Goal: Task Accomplishment & Management: Use online tool/utility

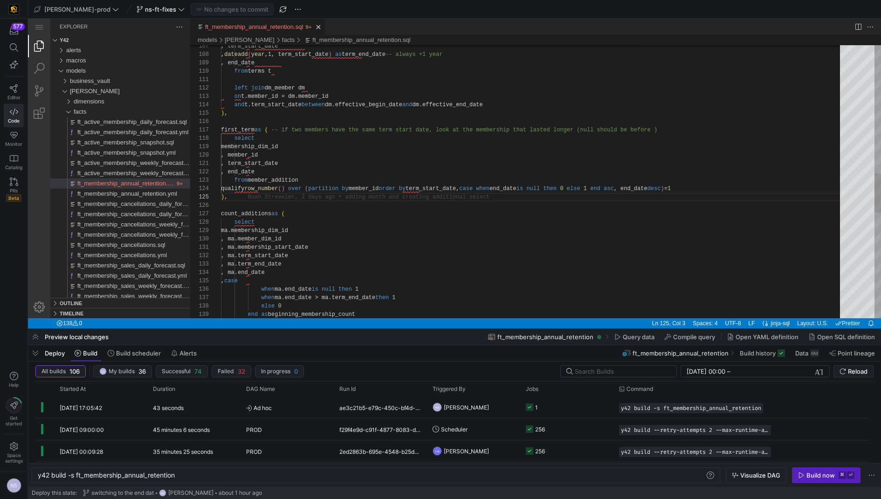
scroll to position [33, 6]
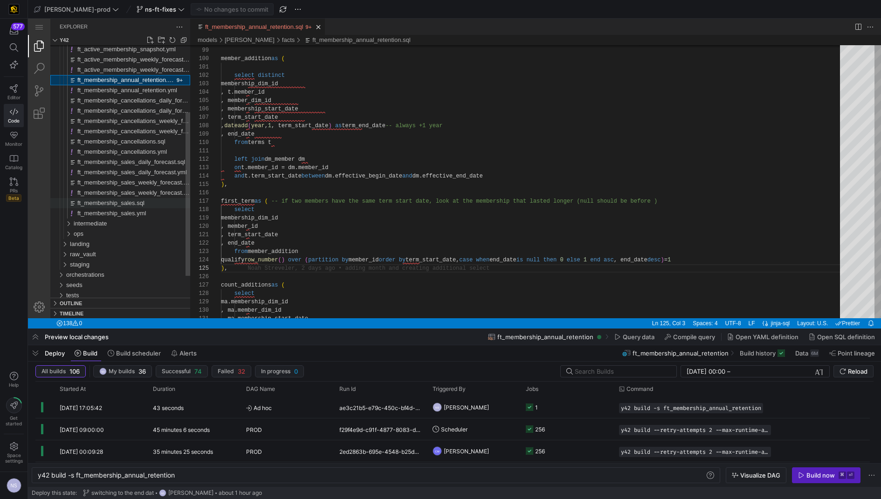
click at [130, 199] on div "ft_membership_sales.sql" at bounding box center [133, 203] width 113 height 10
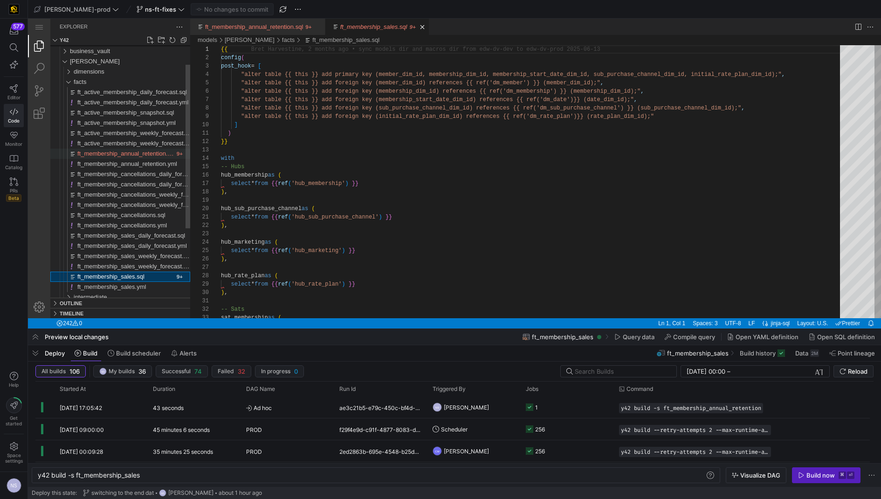
click at [142, 153] on span "ft_membership_annual_retention.sql" at bounding box center [126, 153] width 98 height 7
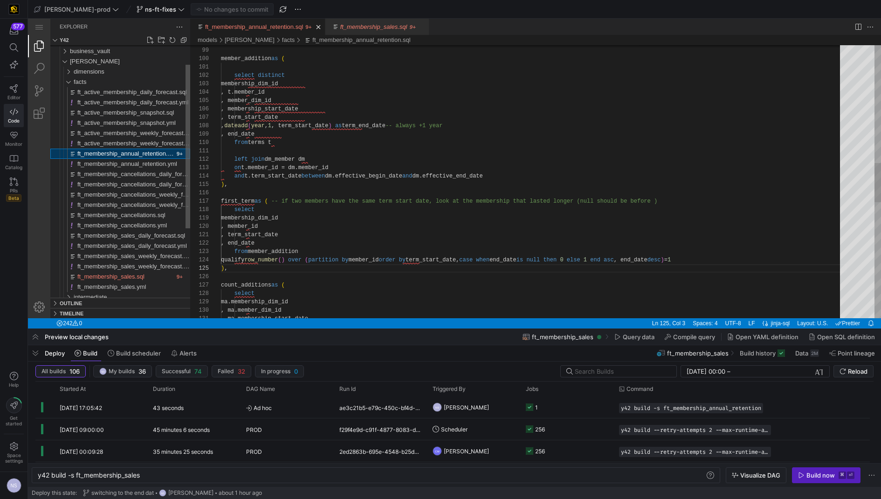
scroll to position [84, 6]
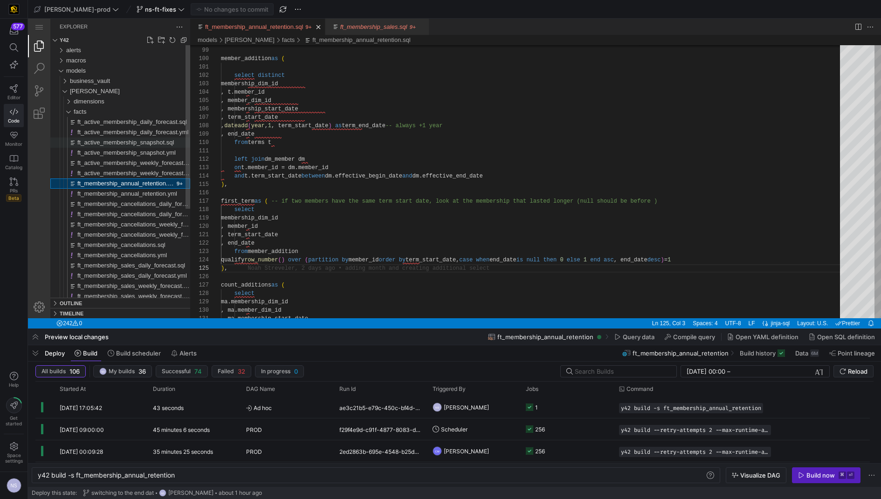
click at [156, 139] on span "ft_active_membership_snapshot.sql" at bounding box center [125, 142] width 97 height 7
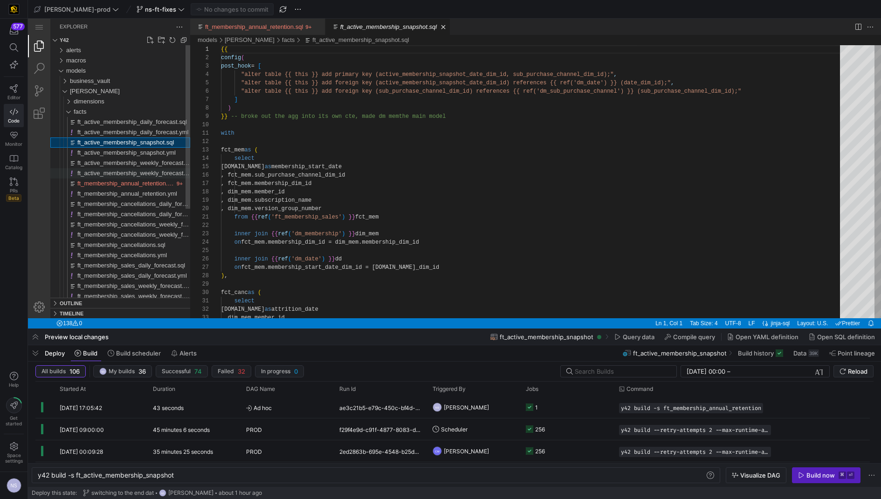
scroll to position [67, 0]
click at [145, 181] on span "ft_membership_annual_retention.sql" at bounding box center [126, 183] width 98 height 7
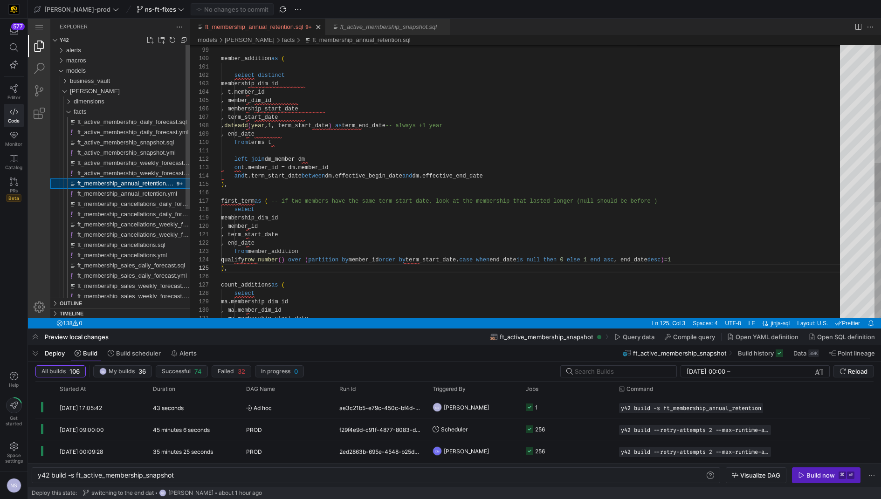
scroll to position [84, 6]
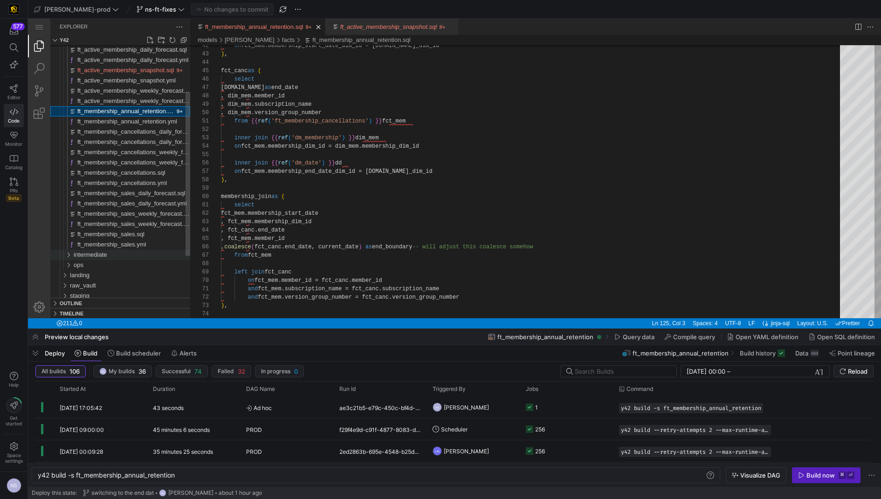
click at [107, 258] on span "intermediate" at bounding box center [91, 254] width 34 height 7
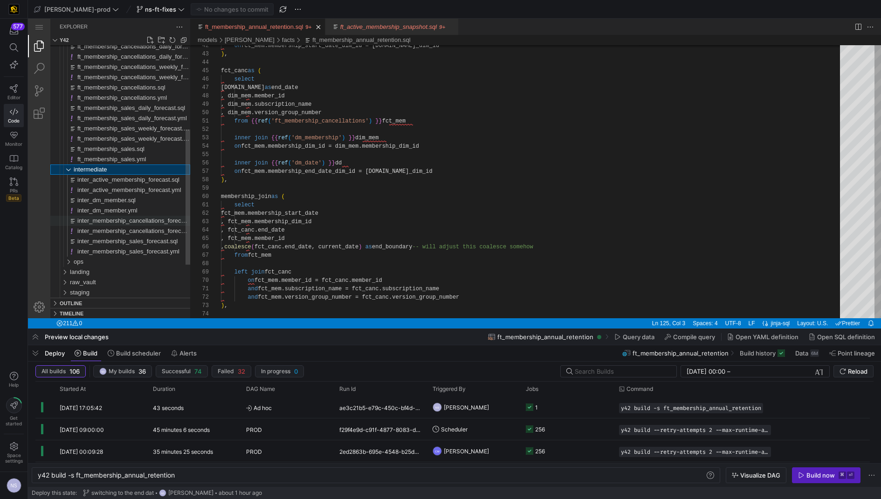
click at [151, 224] on div "inter_membership_cancellations_forecast.sql" at bounding box center [133, 221] width 113 height 10
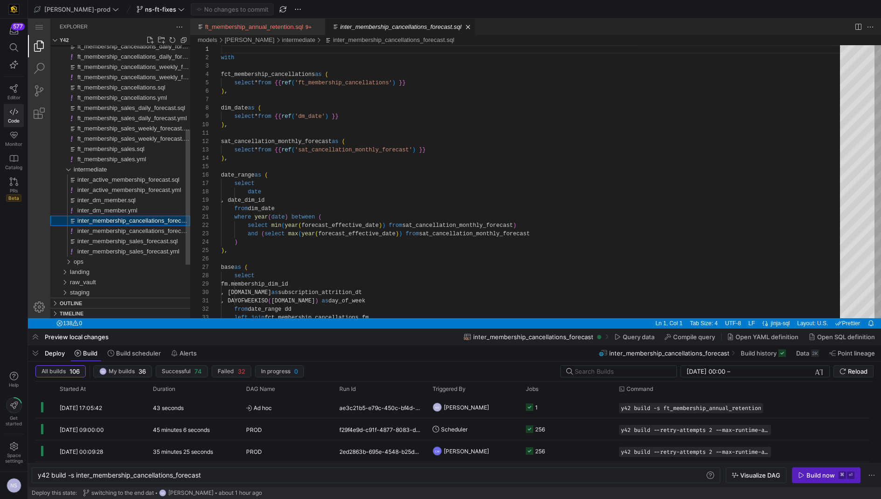
scroll to position [84, 0]
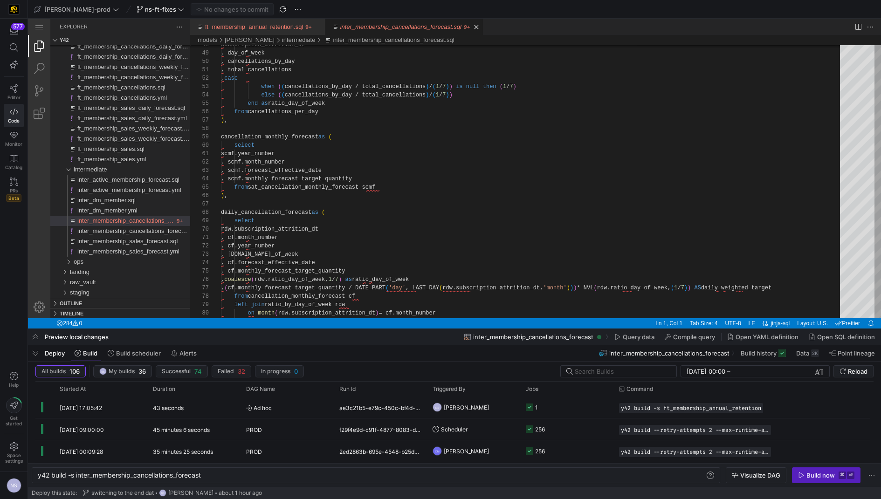
click at [807, 478] on span "Build now ⌘ ⏎" at bounding box center [826, 475] width 56 height 7
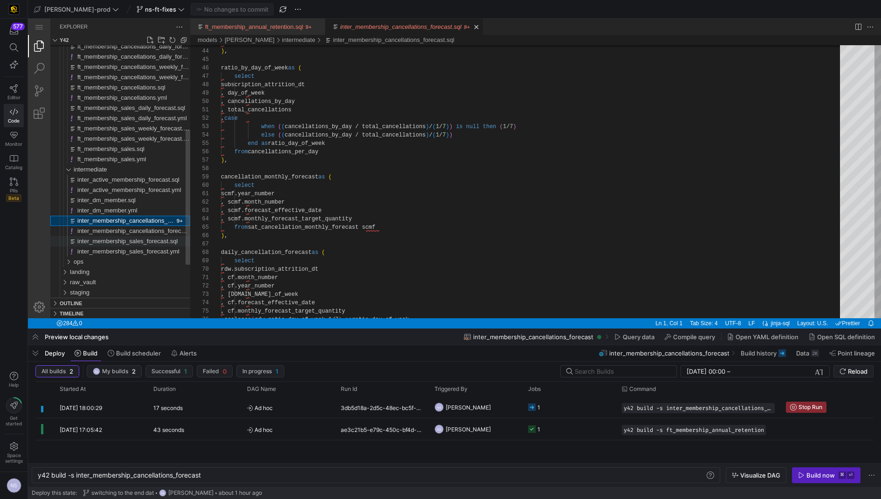
click at [148, 238] on span "inter_membership_sales_forecast.sql" at bounding box center [127, 241] width 100 height 7
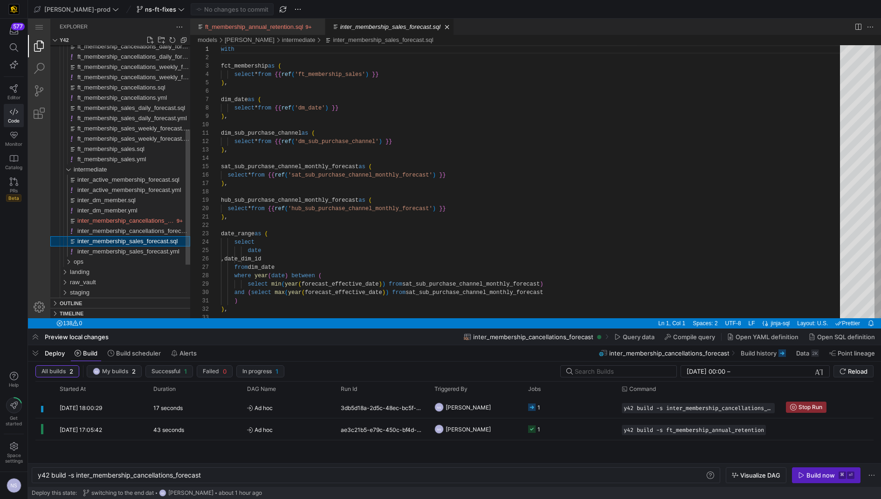
type textarea "y42 build -s inter_membership_sales_forecast"
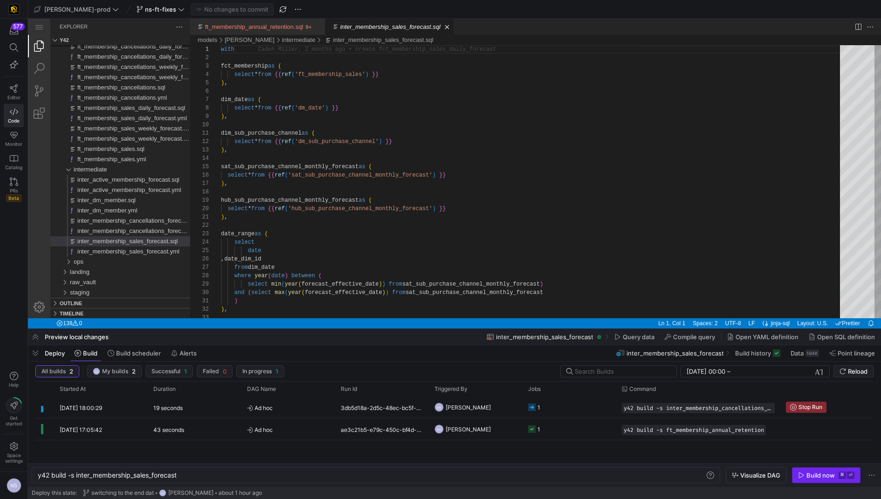
click at [809, 476] on div "Build now" at bounding box center [821, 475] width 28 height 7
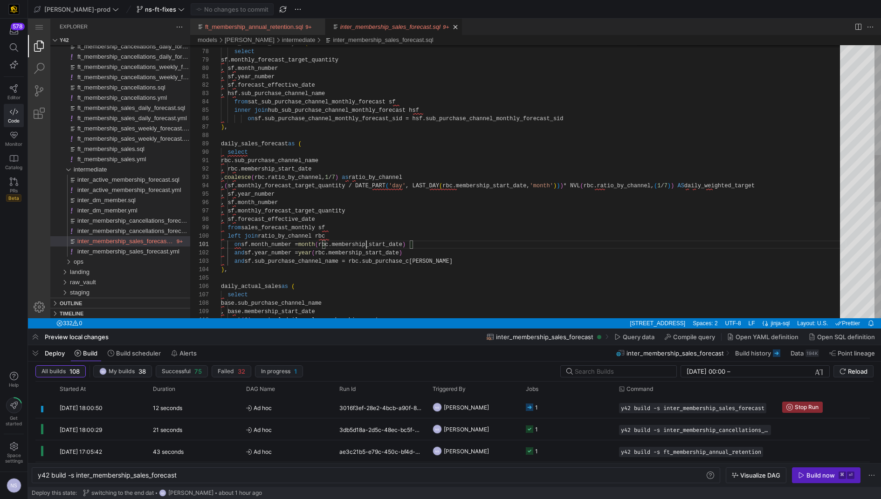
click at [365, 244] on div "sales_forecast_monthly as ( select sf.monthly_forecast_target_quantity , sf.mon…" at bounding box center [534, 200] width 626 height 1599
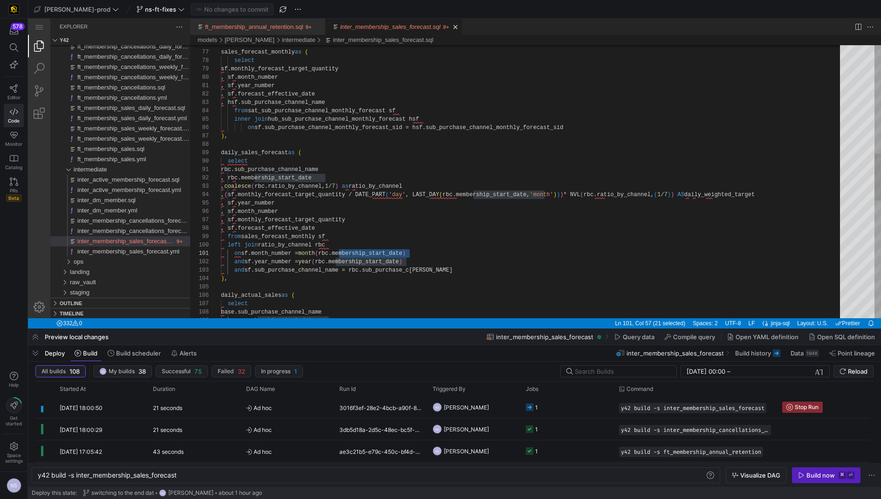
scroll to position [67, 108]
click at [365, 233] on div "sales_forecast_monthly as ( select sf.monthly_forecast_target_quantity , sf.mon…" at bounding box center [534, 209] width 626 height 1599
type textarea "on sf.month_number = month(rbc.membership_start_date) and sf.year_number = year…"
click at [429, 252] on div "sales_forecast_monthly as ( select sf.monthly_forecast_target_quantity , sf.mon…" at bounding box center [534, 209] width 626 height 1599
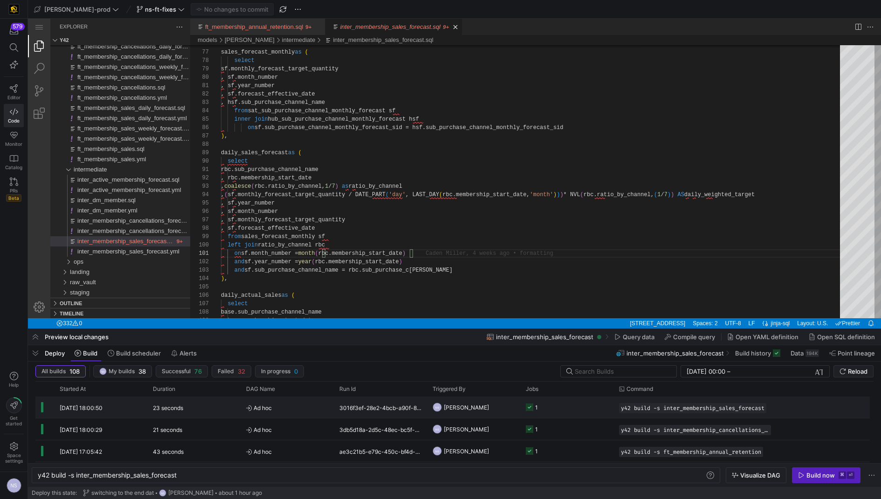
click at [567, 408] on y42-job-status-cell-renderer "1" at bounding box center [567, 407] width 82 height 21
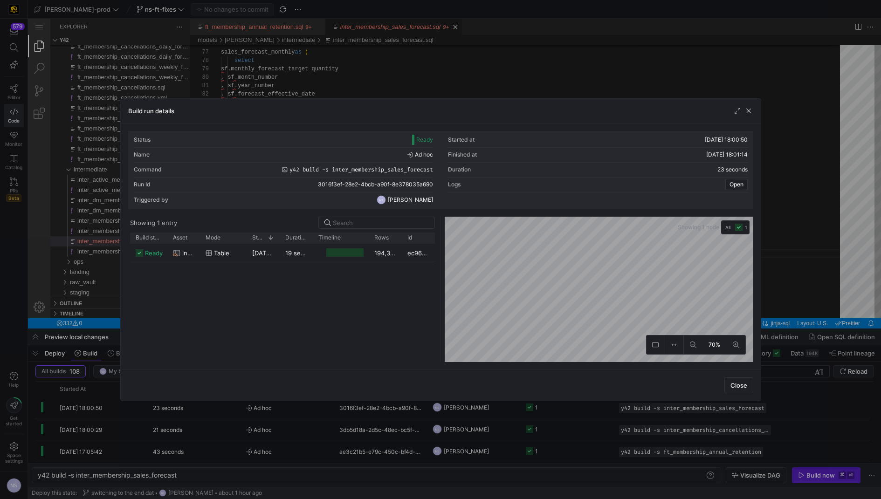
click at [344, 253] on div at bounding box center [344, 253] width 37 height 9
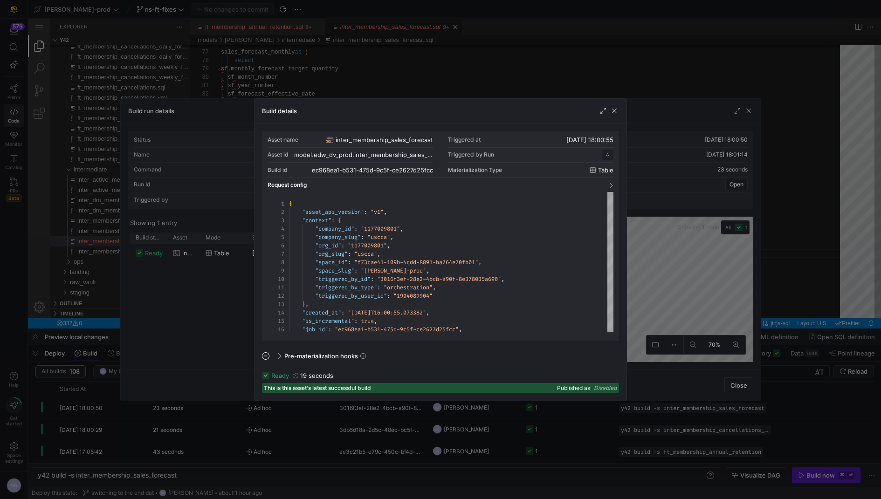
scroll to position [84, 0]
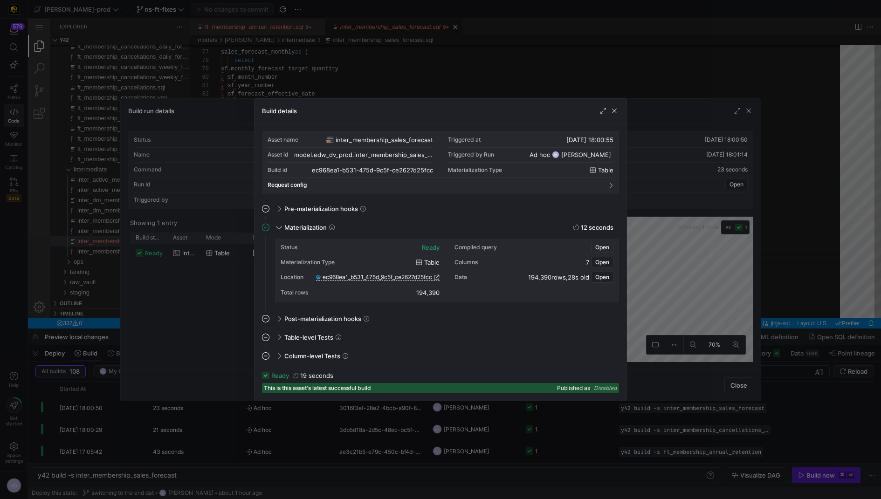
click at [604, 244] on span "Open" at bounding box center [602, 247] width 14 height 7
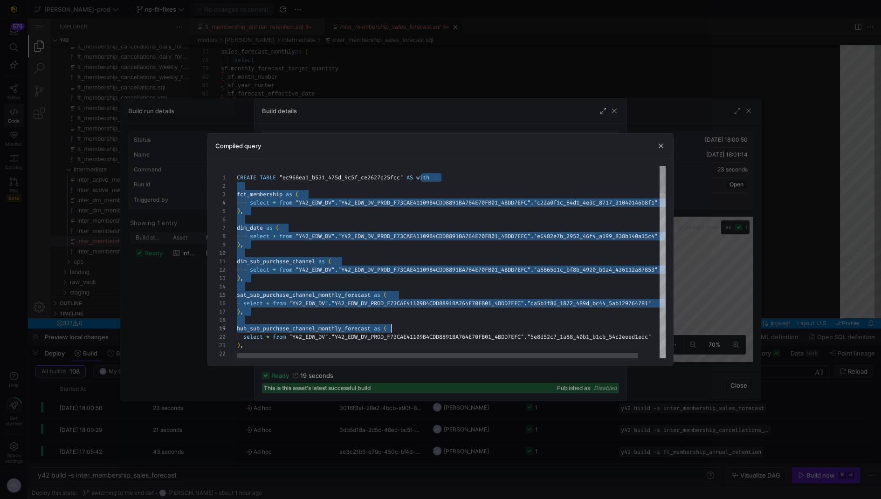
scroll to position [0, 0]
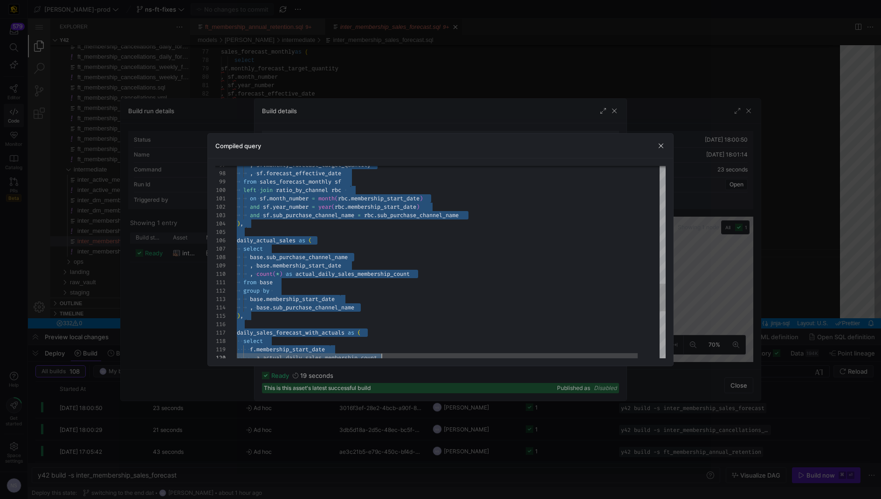
type textarea "CREATE TABLE "ec968ea1_b531_475d_9c5f_ce2627d25fcc" AS with fct_membership as (…"
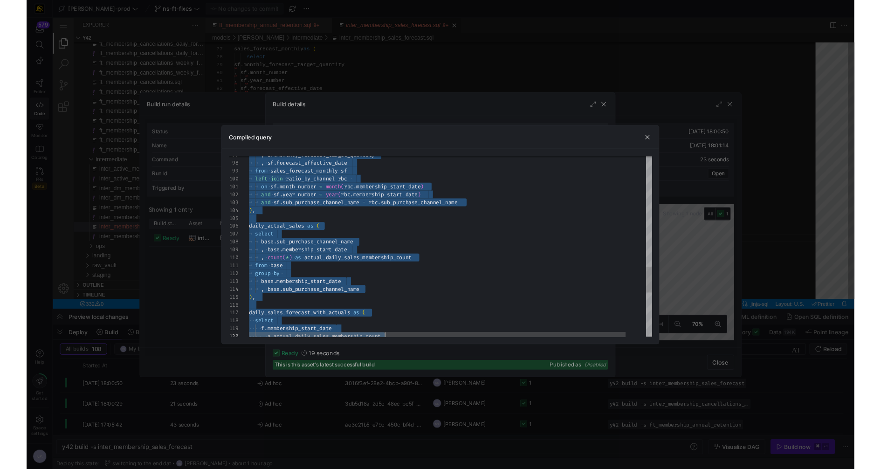
scroll to position [0, 117]
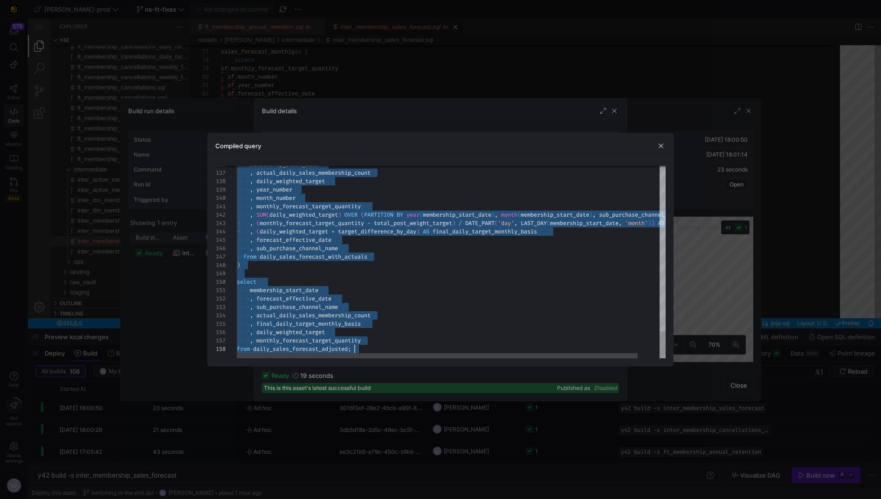
drag, startPoint x: 421, startPoint y: 178, endPoint x: 517, endPoint y: 395, distance: 237.6
click at [707, 253] on div at bounding box center [440, 249] width 881 height 499
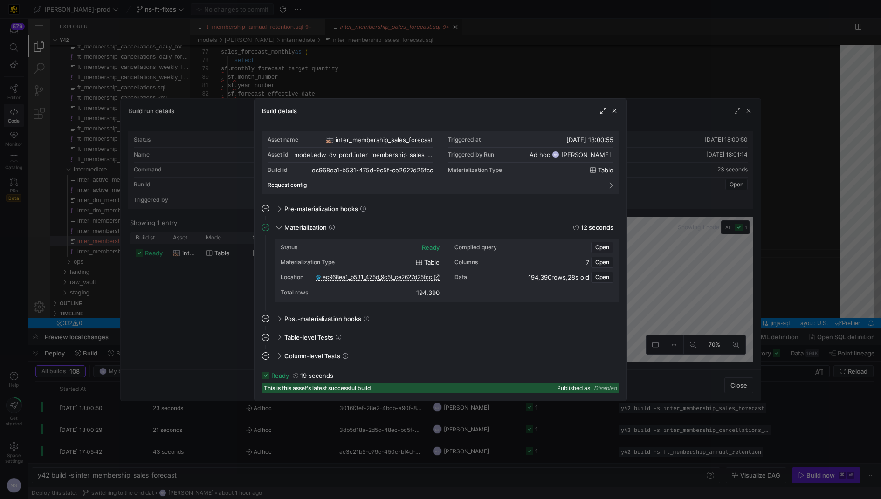
drag, startPoint x: 795, startPoint y: 248, endPoint x: 789, endPoint y: 250, distance: 6.1
click at [794, 248] on div at bounding box center [440, 249] width 881 height 499
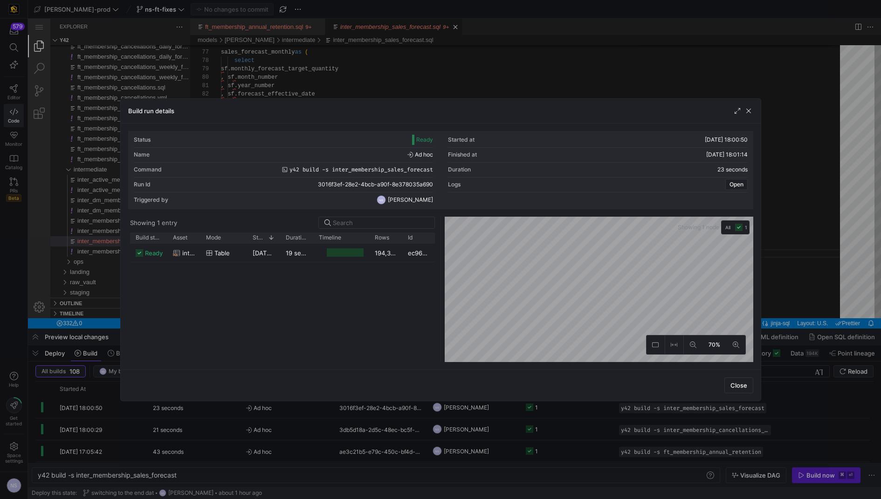
drag, startPoint x: 794, startPoint y: 265, endPoint x: 771, endPoint y: 247, distance: 29.5
click at [794, 265] on div at bounding box center [440, 249] width 881 height 499
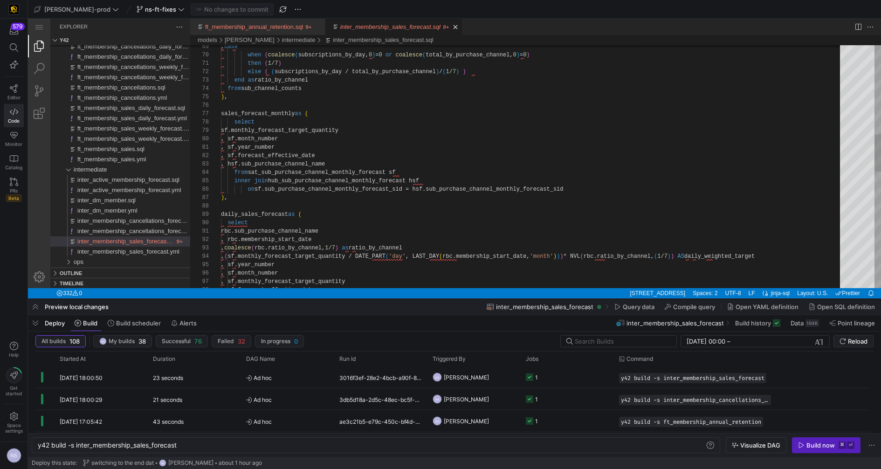
scroll to position [59, 0]
click at [270, 202] on div ", sf.forecast_effective_date , hsf.sub_purchase_channel_name from sat_sub_purch…" at bounding box center [534, 256] width 626 height 1569
click at [256, 199] on div ", sf.forecast_effective_date , hsf.sub_purchase_channel_name from sat_sub_purch…" at bounding box center [534, 256] width 626 height 1569
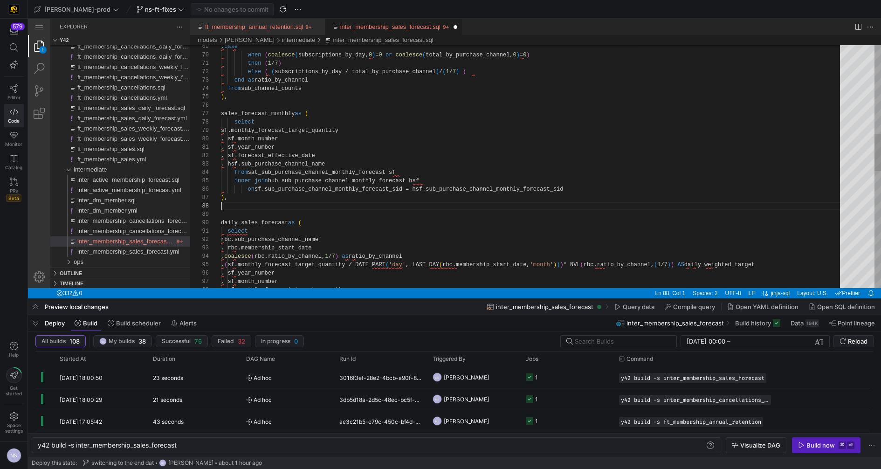
scroll to position [67, 0]
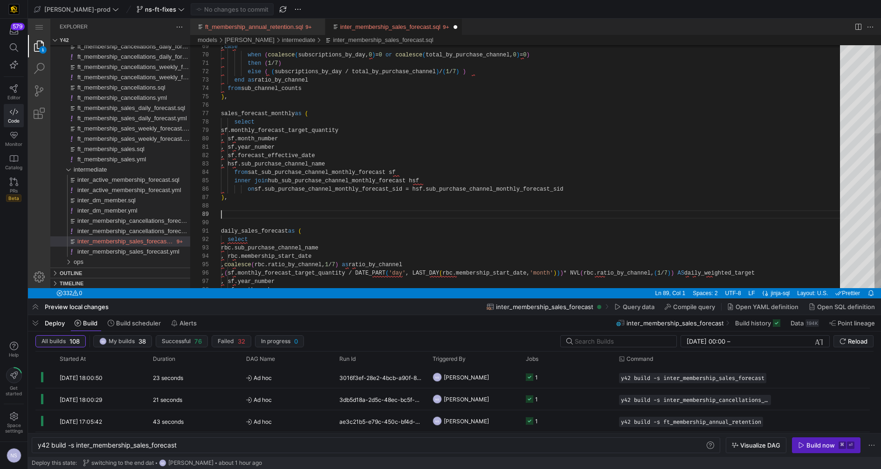
paste textarea "and sf.year_number = year(rbc.membership_start_date) and sf.sub_purchase_channe…"
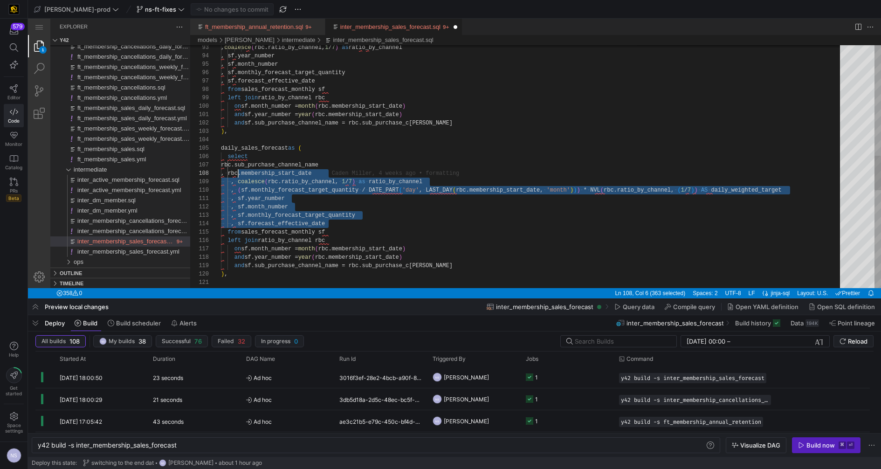
scroll to position [50, 13]
drag, startPoint x: 338, startPoint y: 220, endPoint x: 235, endPoint y: 168, distance: 115.5
paste textarea ", year_number , month_number , monthly_forecast_target_quantity ,"
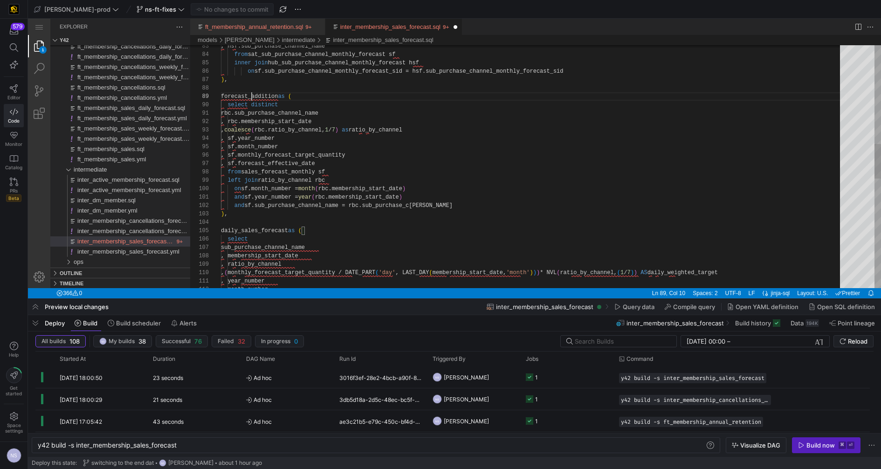
scroll to position [67, 57]
click at [251, 94] on div "from sales_forecast_monthly sf left join ratio_by_channel rbc on sf.month_numbe…" at bounding box center [534, 205] width 626 height 1703
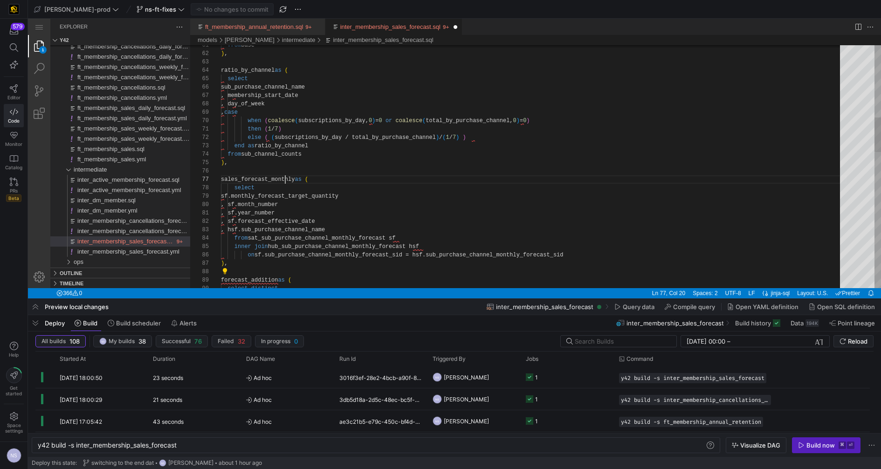
click at [285, 178] on div "forecast_addition as ( ) , on sf.sub_purchase_channel_monthly_forecast_sid = hs…" at bounding box center [534, 388] width 626 height 1703
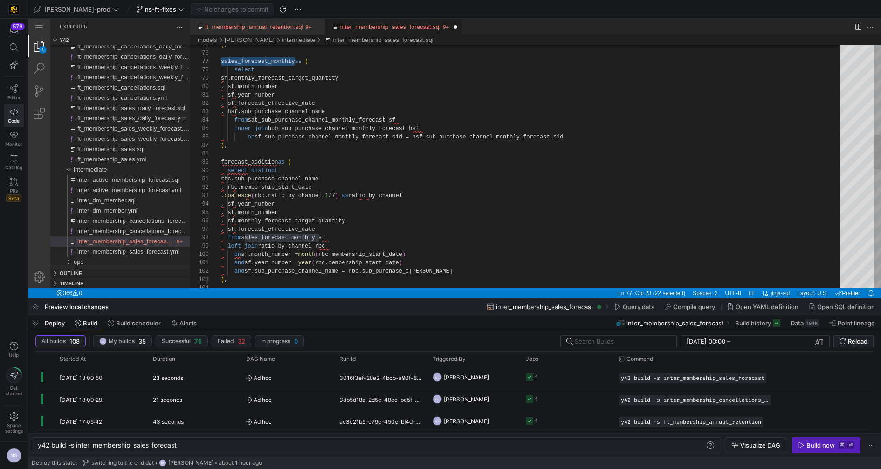
click at [256, 161] on div "forecast_addition as ( ) , on sf.sub_purchase_channel_monthly_forecast_sid = hs…" at bounding box center [534, 270] width 626 height 1703
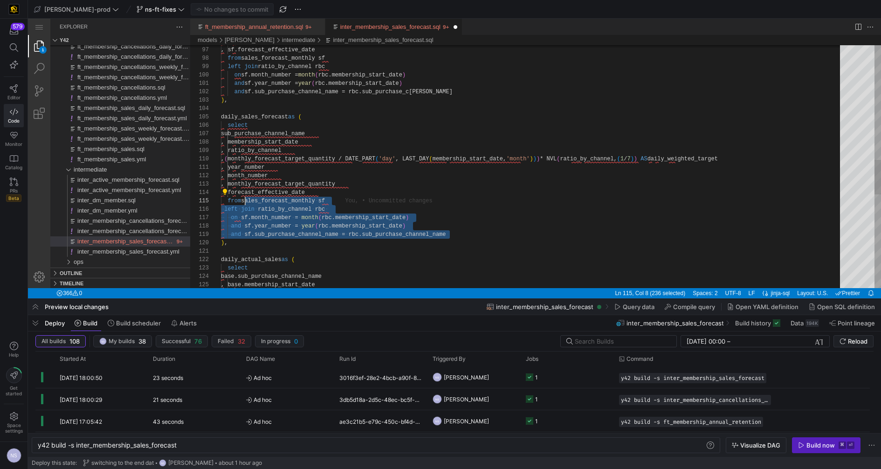
drag, startPoint x: 460, startPoint y: 235, endPoint x: 244, endPoint y: 201, distance: 219.0
paste textarea "forecast_addition ), daily_actual_sales as ( select base.sub_purchase_channel_n…"
type textarea ", year_number , month_number , monthly_forecast_target_quantity , forecast_effe…"
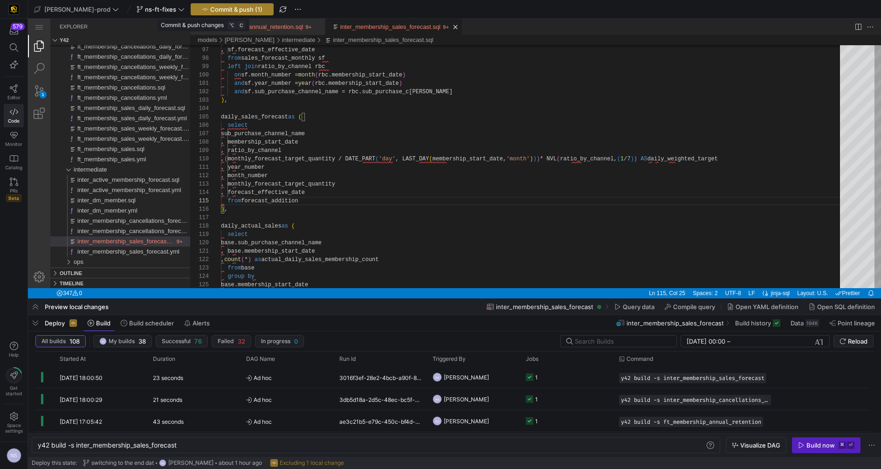
click at [210, 7] on span "Commit & push (1)" at bounding box center [236, 9] width 52 height 7
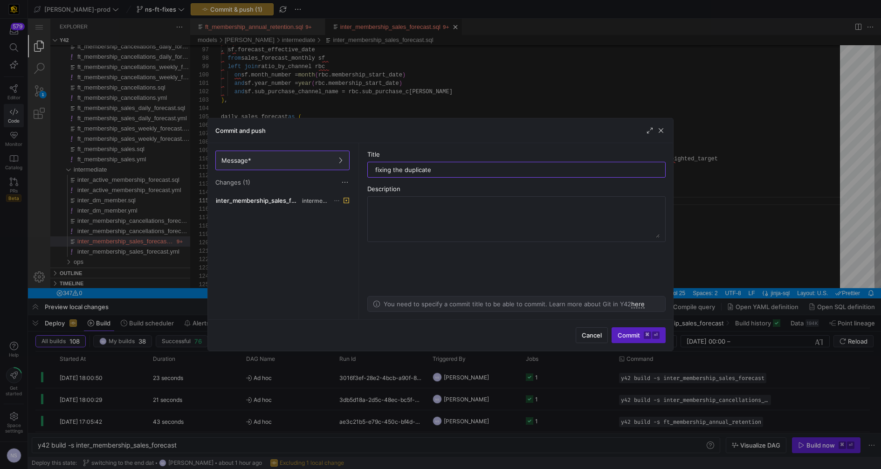
type input "fixing the duplicates"
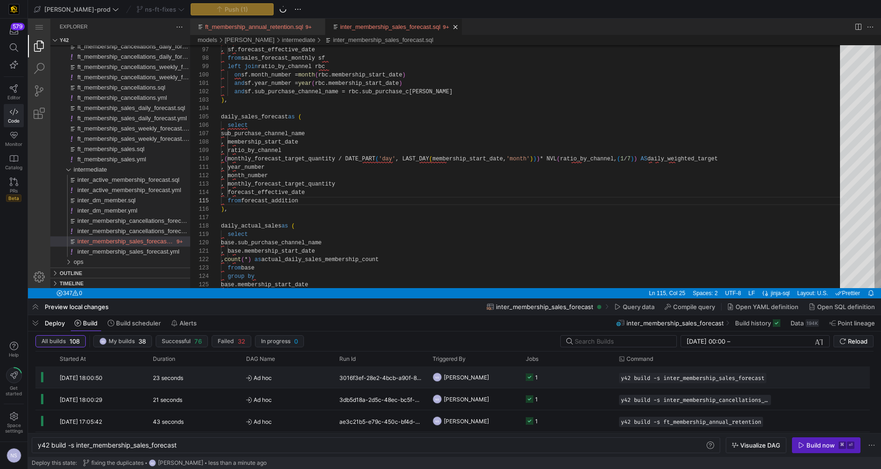
click at [588, 380] on y42-job-status-cell-renderer "1" at bounding box center [567, 377] width 82 height 21
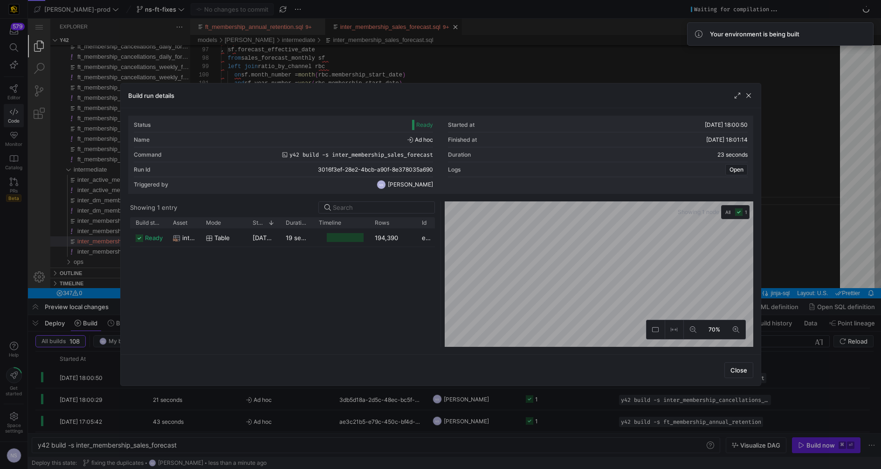
drag, startPoint x: 401, startPoint y: 224, endPoint x: 415, endPoint y: 223, distance: 14.0
click at [415, 223] on div at bounding box center [417, 222] width 4 height 11
drag, startPoint x: 786, startPoint y: 264, endPoint x: 778, endPoint y: 262, distance: 8.3
click at [786, 264] on div at bounding box center [440, 234] width 881 height 469
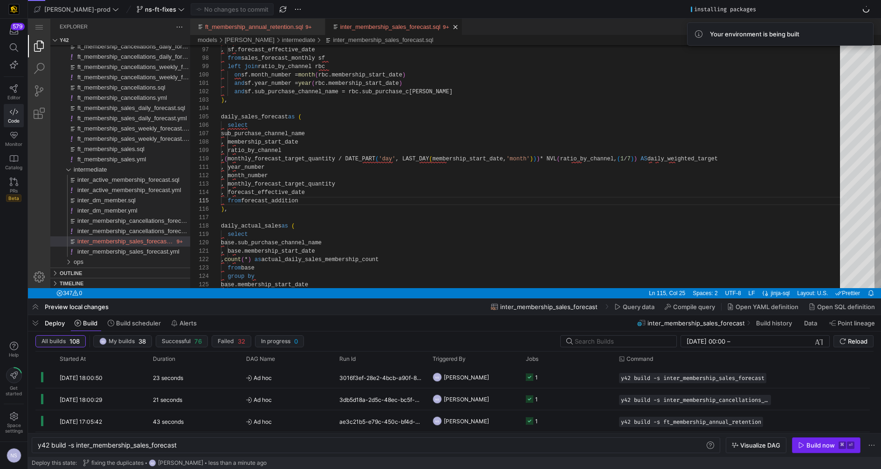
click at [806, 448] on span "Build now ⌘ ⏎" at bounding box center [826, 445] width 56 height 7
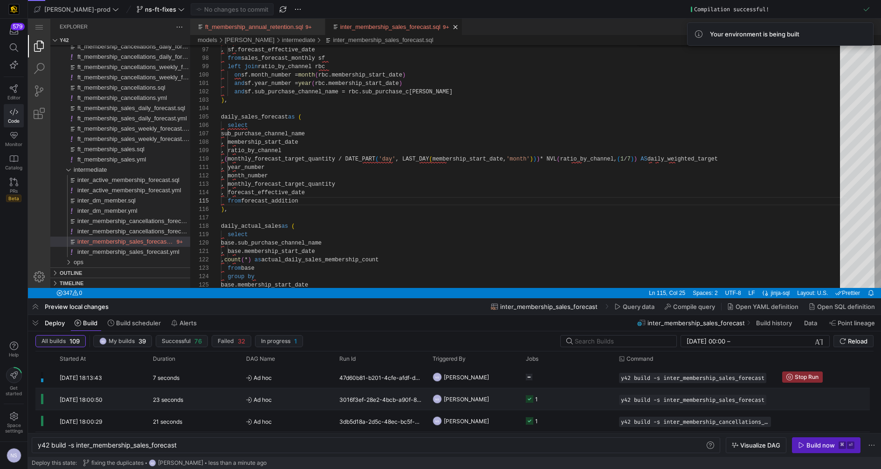
click at [568, 398] on y42-job-status-cell-renderer "1" at bounding box center [567, 398] width 82 height 21
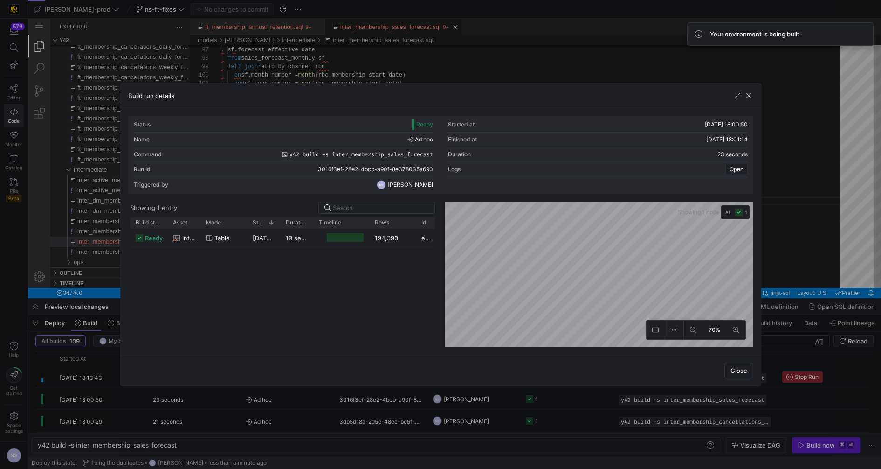
drag, startPoint x: 400, startPoint y: 224, endPoint x: 389, endPoint y: 240, distance: 18.9
click at [414, 224] on div at bounding box center [416, 222] width 4 height 11
click at [772, 256] on div at bounding box center [440, 234] width 881 height 469
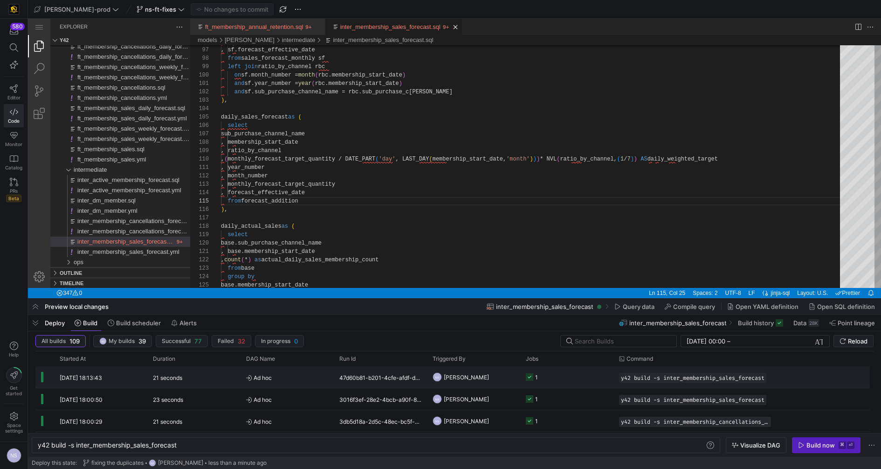
click at [440, 380] on div "NS" at bounding box center [437, 376] width 9 height 9
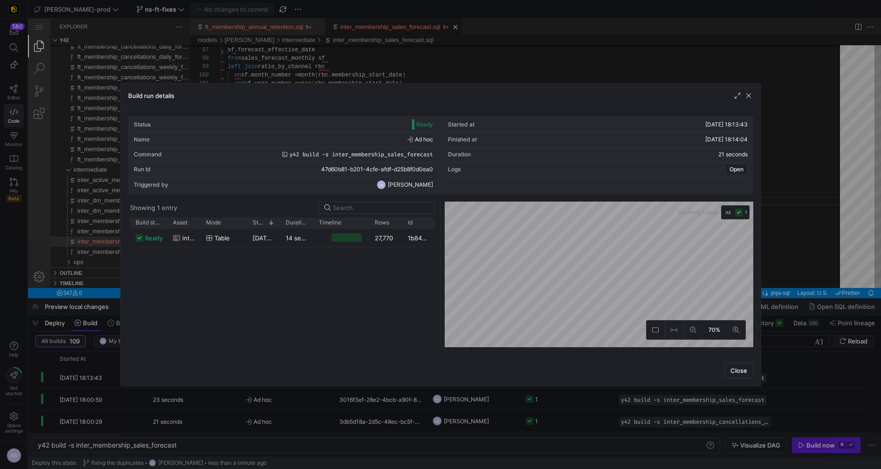
click at [815, 201] on div at bounding box center [440, 234] width 881 height 469
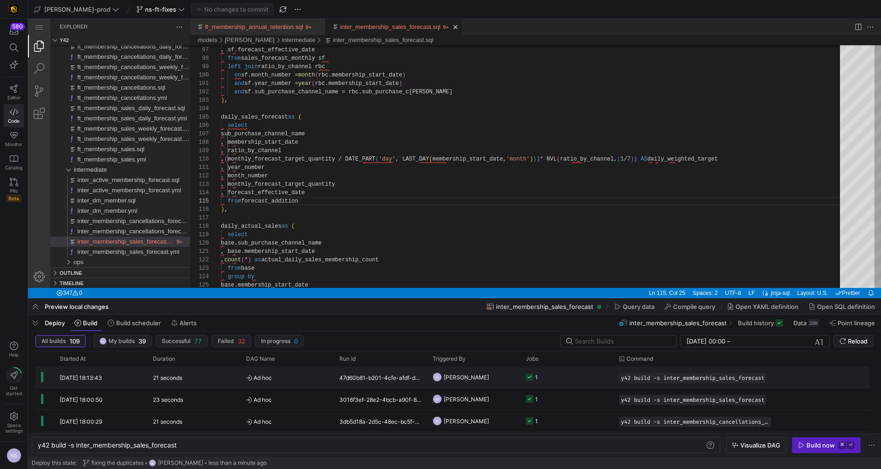
click at [570, 376] on y42-job-status-cell-renderer "1" at bounding box center [567, 377] width 82 height 21
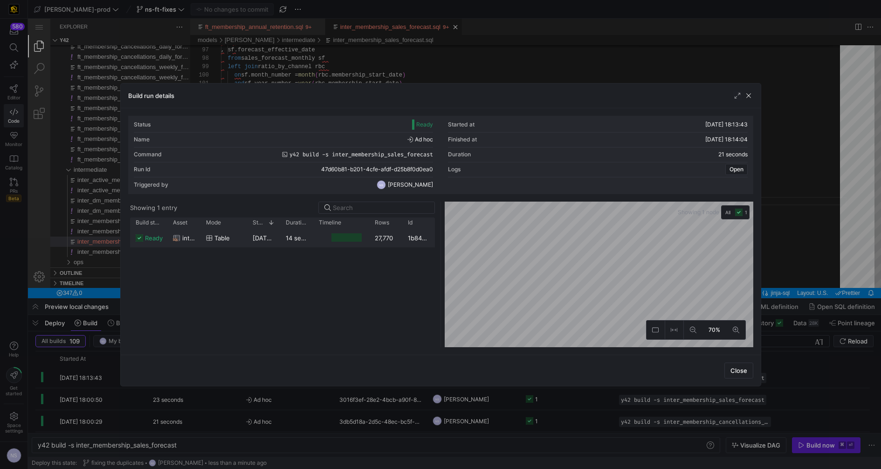
click at [336, 233] on div at bounding box center [347, 237] width 30 height 9
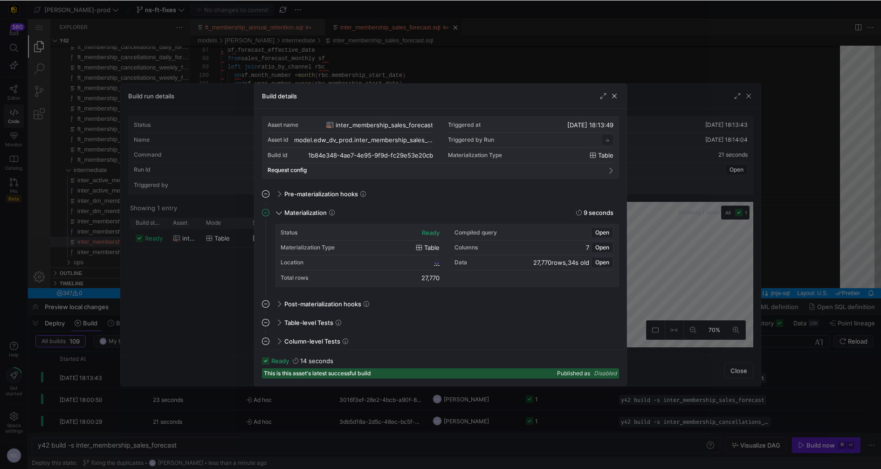
scroll to position [84, 0]
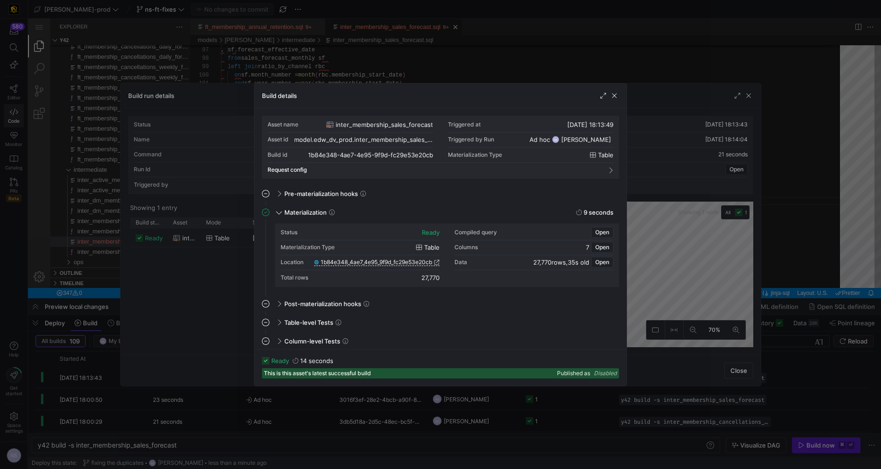
click at [410, 264] on span "1b84e348_4ae7_4e95_9f9d_fc29e53e20cb" at bounding box center [376, 262] width 111 height 7
click at [782, 176] on div at bounding box center [440, 234] width 881 height 469
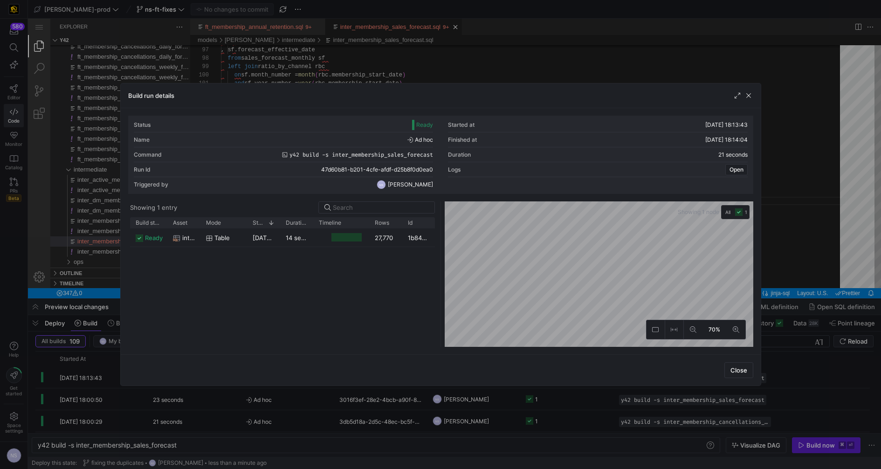
drag, startPoint x: 798, startPoint y: 194, endPoint x: 767, endPoint y: 179, distance: 35.2
click at [798, 194] on div at bounding box center [440, 234] width 881 height 469
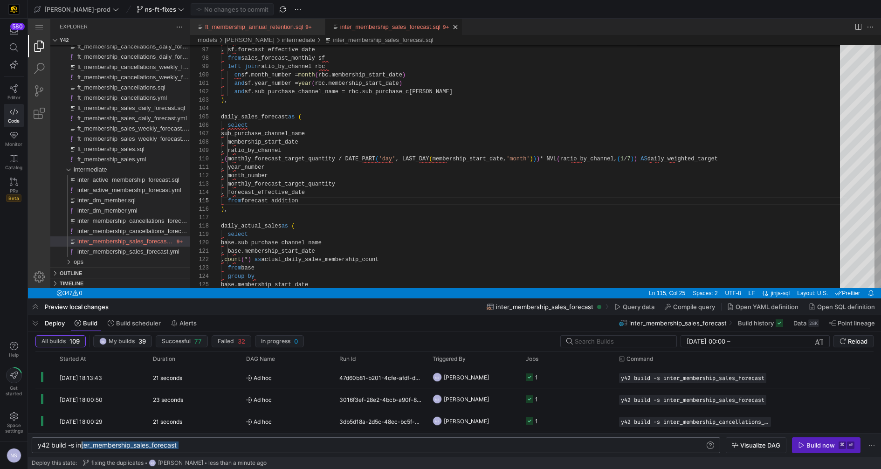
scroll to position [0, 33]
drag, startPoint x: 202, startPoint y: 446, endPoint x: 72, endPoint y: 448, distance: 130.1
click at [72, 448] on div "y42 build -s inter_membership_sales_forecast" at bounding box center [372, 445] width 669 height 7
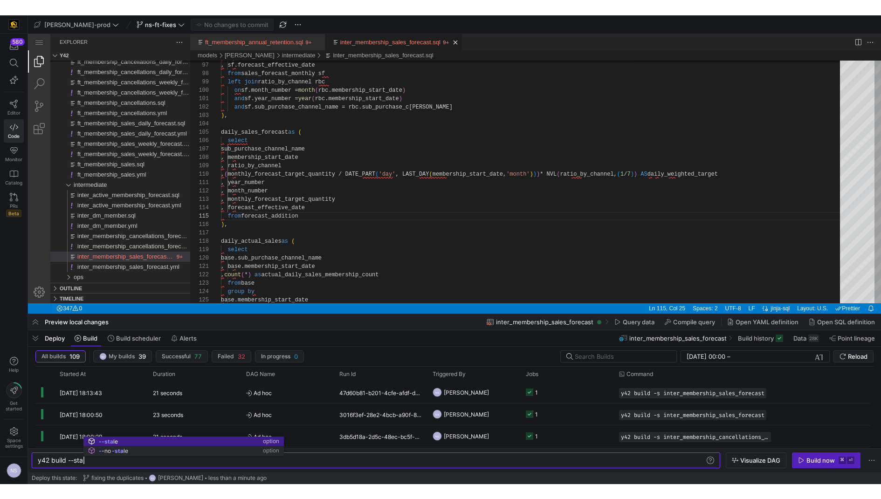
scroll to position [0, 50]
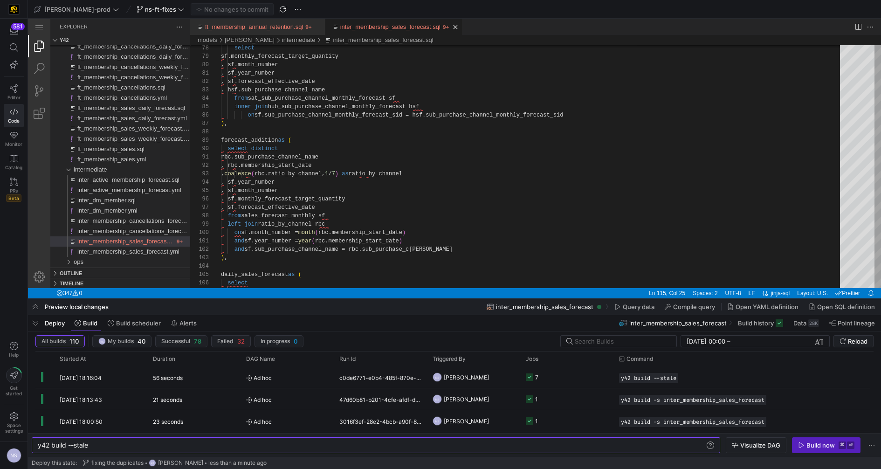
type textarea "y42 build --stale"
